Goal: Navigation & Orientation: Find specific page/section

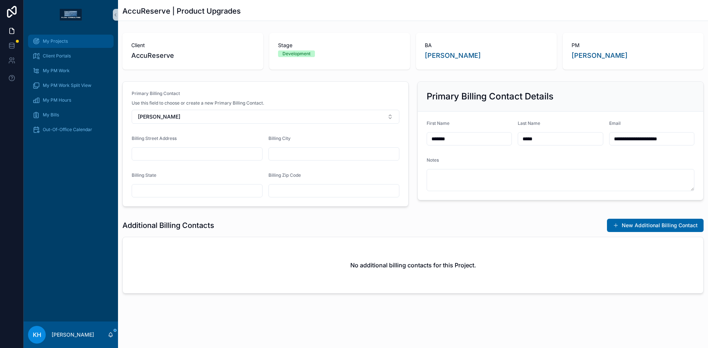
click at [53, 39] on span "My Projects" at bounding box center [55, 41] width 25 height 6
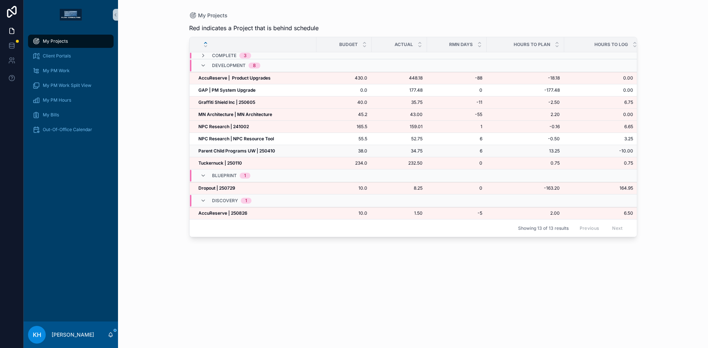
click at [207, 151] on strong "Parent Child Programs UW | 250410" at bounding box center [236, 151] width 77 height 6
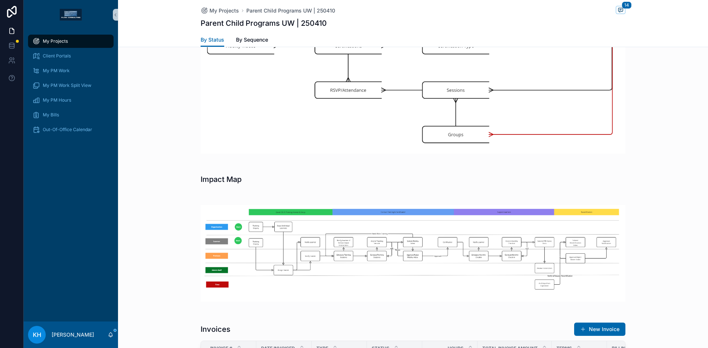
scroll to position [1086, 0]
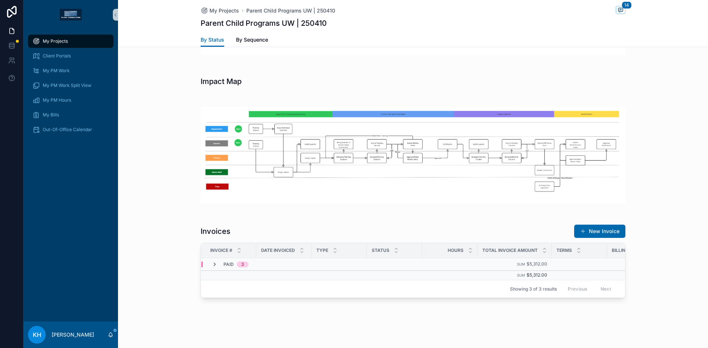
click at [212, 262] on icon "scrollable content" at bounding box center [215, 265] width 6 height 6
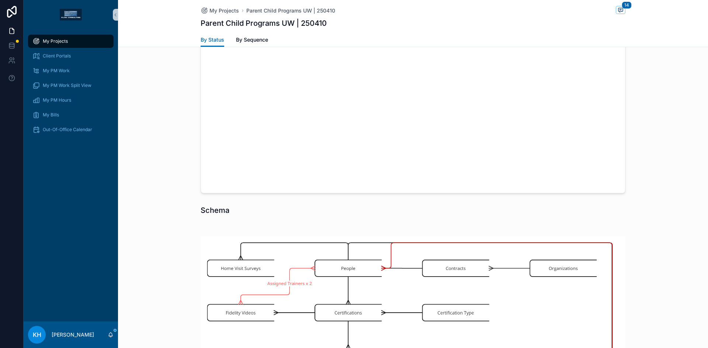
scroll to position [447, 0]
